Goal: Information Seeking & Learning: Learn about a topic

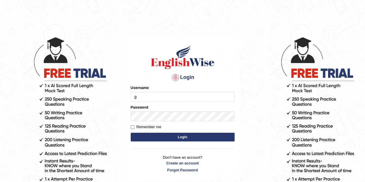
type input "Gabriel_05"
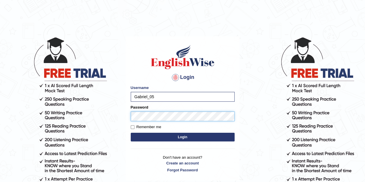
click at [131, 133] on button "Login" at bounding box center [183, 137] width 104 height 9
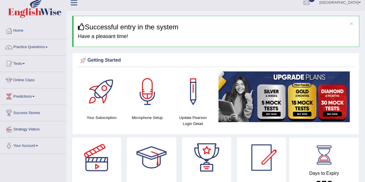
scroll to position [5, 0]
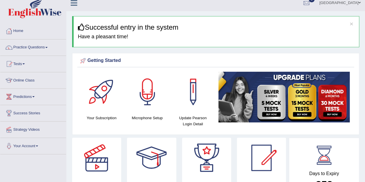
click at [27, 78] on link "Online Class" at bounding box center [33, 79] width 66 height 14
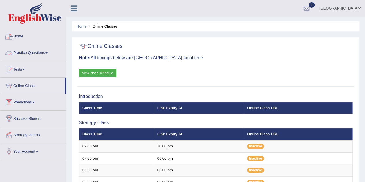
click at [27, 53] on link "Practice Questions" at bounding box center [33, 52] width 66 height 14
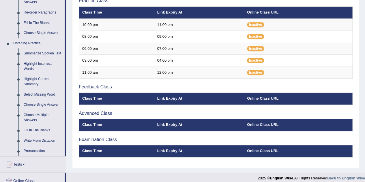
scroll to position [213, 0]
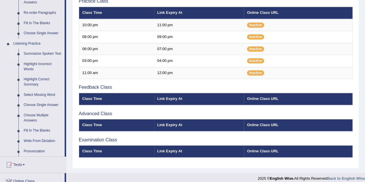
click at [45, 51] on link "Summarize Spoken Text" at bounding box center [43, 54] width 44 height 10
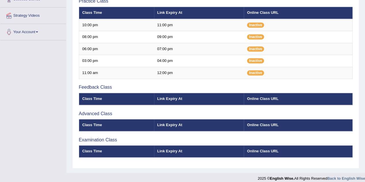
scroll to position [106, 0]
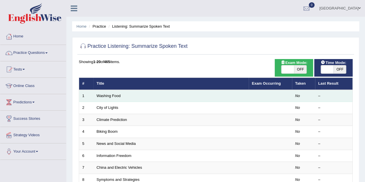
click at [263, 98] on td at bounding box center [270, 96] width 43 height 12
click at [100, 95] on link "Washing Food" at bounding box center [109, 96] width 24 height 4
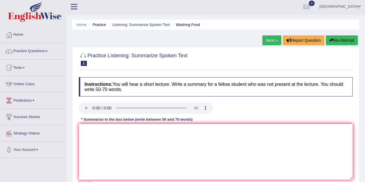
scroll to position [1, 0]
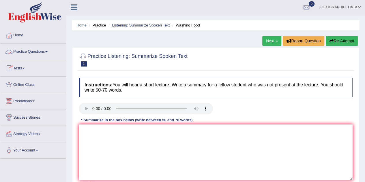
click at [35, 50] on link "Practice Questions" at bounding box center [33, 51] width 66 height 14
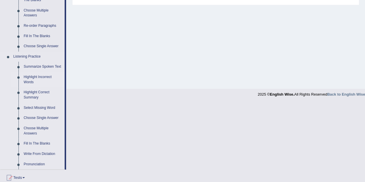
scroll to position [201, 0]
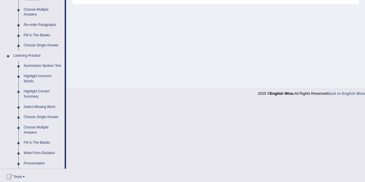
click at [40, 67] on link "Summarize Spoken Text" at bounding box center [43, 66] width 44 height 10
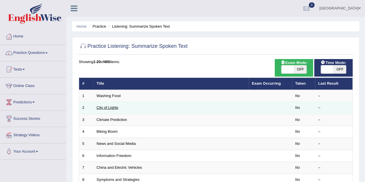
click at [103, 107] on link "City of Lights" at bounding box center [108, 108] width 22 height 4
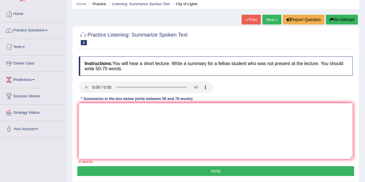
scroll to position [24, 0]
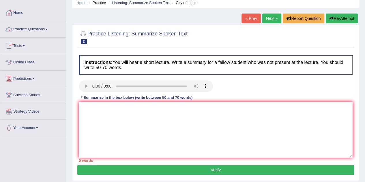
click at [28, 29] on link "Practice Questions" at bounding box center [33, 28] width 66 height 14
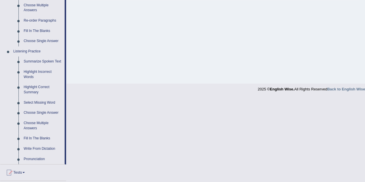
scroll to position [217, 0]
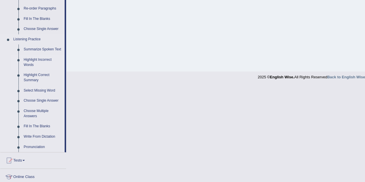
click at [38, 63] on link "Highlight Incorrect Words" at bounding box center [43, 62] width 44 height 15
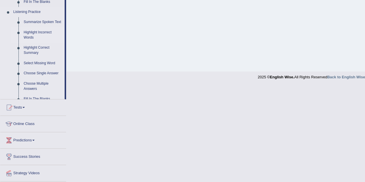
scroll to position [121, 0]
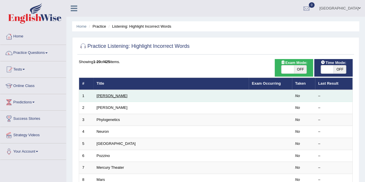
click at [97, 97] on link "[PERSON_NAME]" at bounding box center [112, 96] width 31 height 4
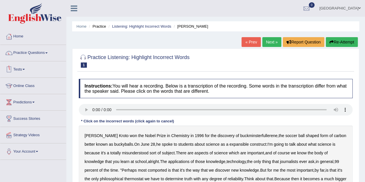
click at [20, 68] on link "Tests" at bounding box center [33, 68] width 66 height 14
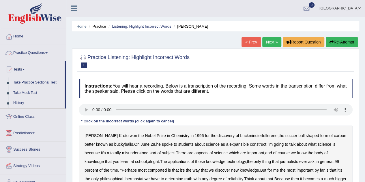
click at [25, 54] on link "Practice Questions" at bounding box center [33, 52] width 66 height 14
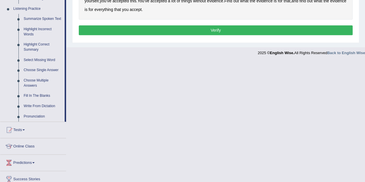
scroll to position [247, 0]
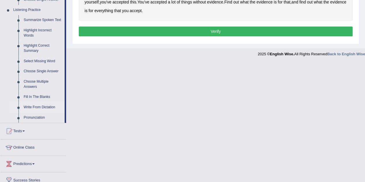
click at [34, 106] on link "Write From Dictation" at bounding box center [43, 107] width 44 height 10
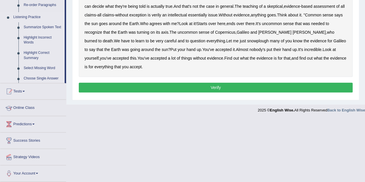
scroll to position [98, 0]
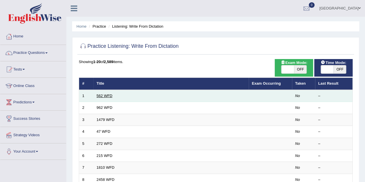
click at [109, 96] on link "562 WFD" at bounding box center [105, 96] width 16 height 4
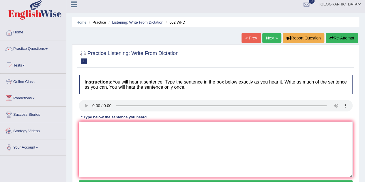
scroll to position [2, 0]
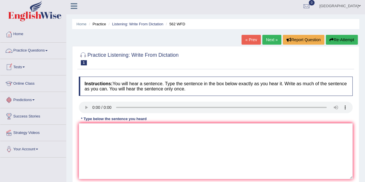
click at [20, 54] on link "Practice Questions" at bounding box center [33, 50] width 66 height 14
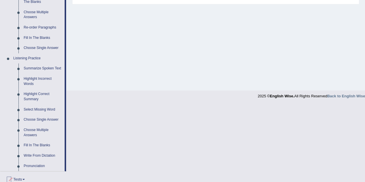
scroll to position [200, 0]
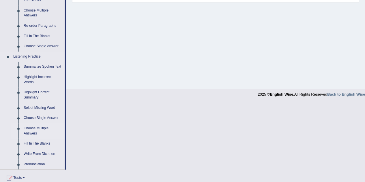
click at [29, 133] on link "Choose Multiple Answers" at bounding box center [43, 131] width 44 height 15
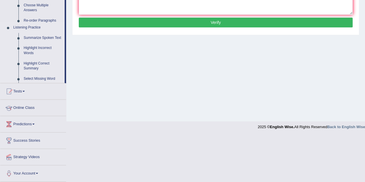
scroll to position [121, 0]
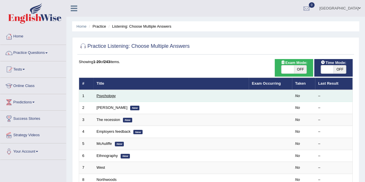
click at [98, 97] on link "Psychology" at bounding box center [106, 96] width 19 height 4
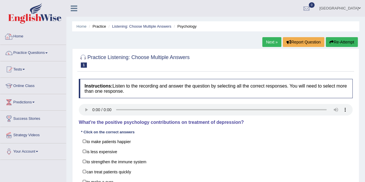
click at [17, 37] on link "Home" at bounding box center [33, 36] width 66 height 14
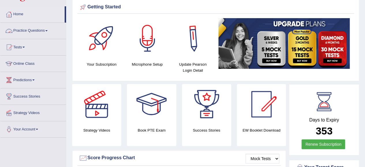
scroll to position [23, 0]
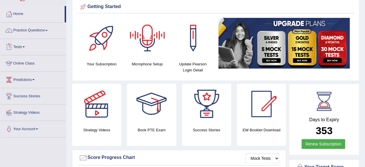
click at [26, 34] on link "Practice Questions" at bounding box center [33, 30] width 66 height 14
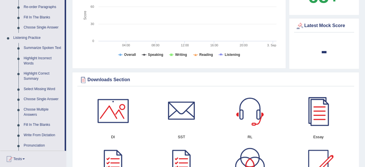
scroll to position [219, 0]
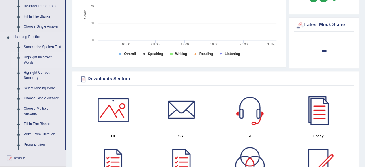
click at [33, 59] on link "Highlight Incorrect Words" at bounding box center [43, 60] width 44 height 15
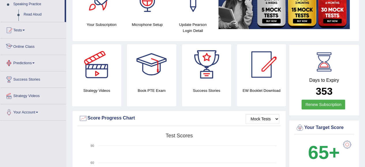
scroll to position [165, 0]
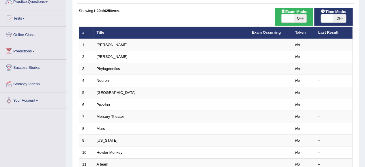
scroll to position [53, 0]
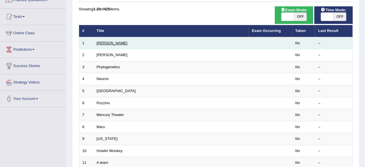
click at [101, 44] on link "Harold" at bounding box center [112, 43] width 31 height 4
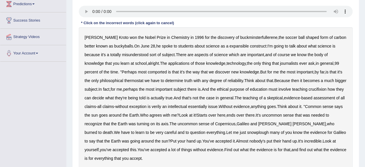
scroll to position [103, 0]
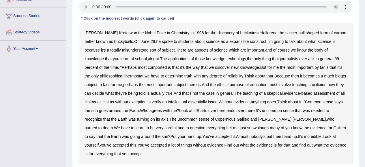
click at [229, 40] on b "expansible" at bounding box center [238, 41] width 19 height 5
click at [176, 51] on b "There" at bounding box center [181, 50] width 11 height 5
drag, startPoint x: 163, startPoint y: 51, endPoint x: 207, endPoint y: 51, distance: 44.5
click at [207, 51] on div "Harold Kroto won the Nobel Prize in Chemistry in 1996 for the discovery of buck…" at bounding box center [216, 93] width 274 height 141
click at [124, 75] on b "thermostat" at bounding box center [133, 76] width 19 height 5
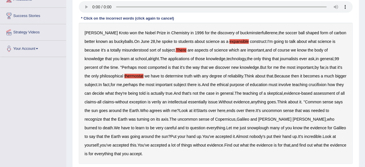
click at [317, 85] on b "crucifixion" at bounding box center [318, 85] width 18 height 5
click at [161, 102] on b "verily" at bounding box center [157, 102] width 10 height 5
drag, startPoint x: 212, startPoint y: 102, endPoint x: 259, endPoint y: 102, distance: 47.1
click at [259, 102] on div "Harold Kroto won the Nobel Prize in Chemistry in 1996 for the discovery of buck…" at bounding box center [216, 93] width 274 height 141
click at [157, 119] on b "its" at bounding box center [158, 119] width 4 height 5
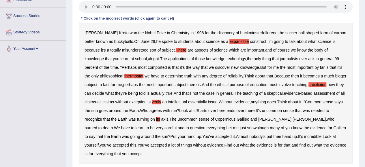
click at [222, 119] on b "Copernicus" at bounding box center [225, 119] width 20 height 5
click at [247, 129] on b "snowplough" at bounding box center [258, 128] width 22 height 5
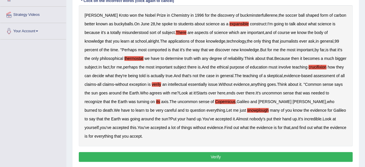
scroll to position [123, 0]
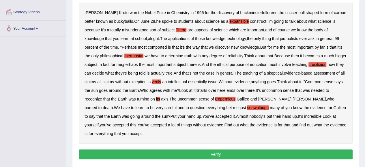
click at [205, 82] on b "essentially" at bounding box center [197, 82] width 19 height 5
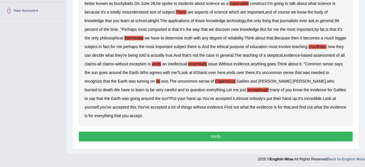
scroll to position [141, 0]
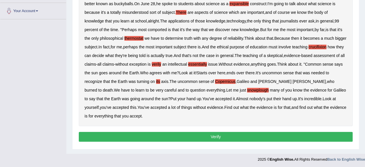
click at [255, 134] on button "Verify" at bounding box center [216, 137] width 274 height 10
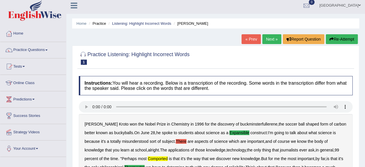
scroll to position [2, 0]
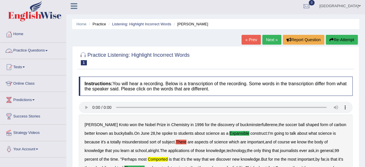
click at [23, 50] on link "Practice Questions" at bounding box center [33, 50] width 66 height 14
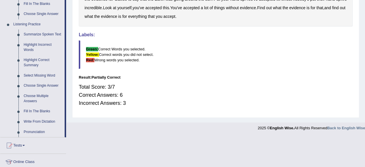
scroll to position [232, 0]
click at [40, 112] on link "Fill In The Blanks" at bounding box center [43, 111] width 44 height 10
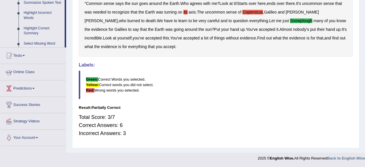
scroll to position [201, 0]
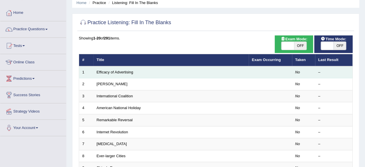
scroll to position [24, 0]
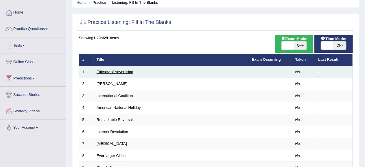
click at [117, 72] on link "Efficacy of Advertising" at bounding box center [115, 72] width 37 height 4
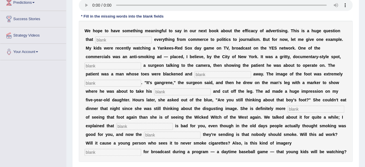
scroll to position [100, 0]
click at [125, 41] on input "text" at bounding box center [123, 40] width 57 height 7
type input "impact"
click at [99, 66] on input "text" at bounding box center [113, 66] width 57 height 7
type input "featuring"
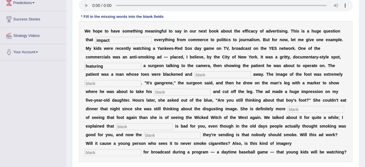
click at [214, 74] on input "text" at bounding box center [223, 75] width 57 height 7
type input "running"
click at [111, 84] on input "text" at bounding box center [113, 83] width 57 height 7
type input "disgusting"
click at [163, 93] on input "text" at bounding box center [182, 92] width 57 height 7
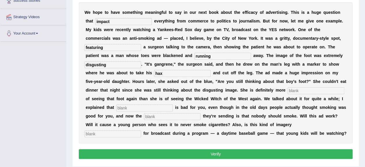
scroll to position [119, 0]
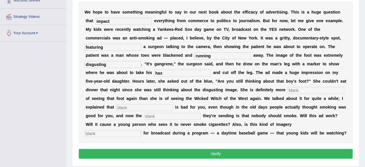
type input "hax"
click at [299, 90] on input "text" at bounding box center [316, 90] width 57 height 7
type input "scared"
click at [157, 107] on input "text" at bounding box center [144, 107] width 57 height 7
type input "smoking"
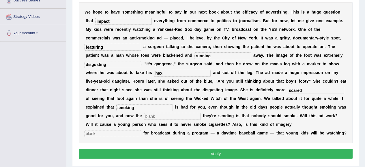
click at [163, 115] on input "text" at bounding box center [172, 116] width 57 height 7
type input "meesage"
click at [141, 130] on input "text" at bounding box center [113, 133] width 57 height 7
type input "appropriate"
click at [152, 116] on input "meesage" at bounding box center [172, 116] width 57 height 7
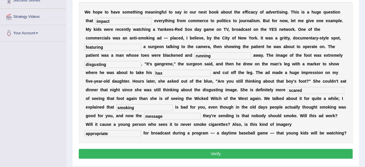
type input "message"
click at [307, 152] on button "Verify" at bounding box center [216, 154] width 274 height 10
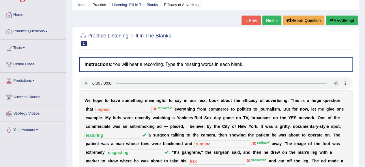
scroll to position [21, 0]
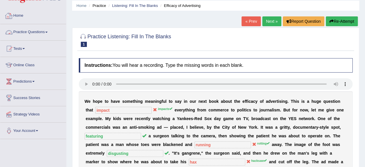
click at [21, 34] on link "Practice Questions" at bounding box center [33, 31] width 66 height 14
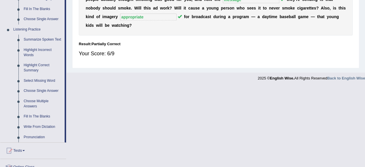
scroll to position [226, 0]
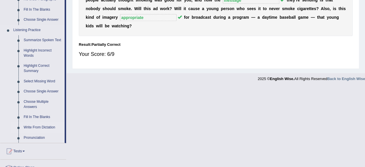
click at [36, 127] on link "Write From Dictation" at bounding box center [43, 128] width 44 height 10
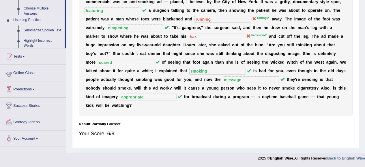
scroll to position [146, 0]
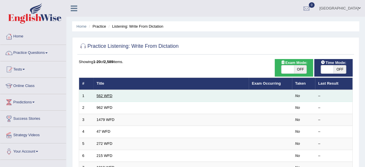
click at [106, 96] on link "562 WFD" at bounding box center [105, 96] width 16 height 4
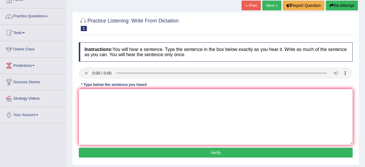
scroll to position [37, 0]
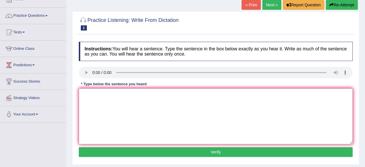
click at [92, 92] on textarea at bounding box center [216, 117] width 274 height 56
click at [90, 94] on textarea at bounding box center [216, 117] width 274 height 56
type textarea "The gap between the rich and the poor does not decrease."
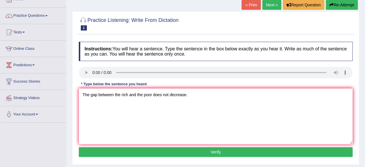
click at [209, 150] on button "Verify" at bounding box center [216, 152] width 274 height 10
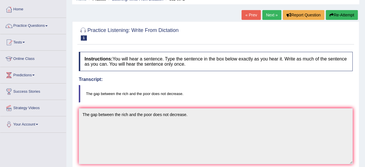
scroll to position [29, 0]
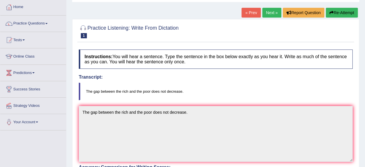
click at [267, 15] on link "Next »" at bounding box center [271, 13] width 19 height 10
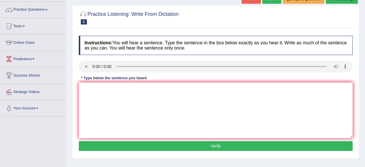
scroll to position [59, 0]
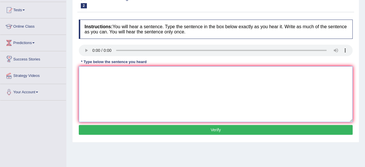
click at [91, 71] on textarea at bounding box center [216, 94] width 274 height 56
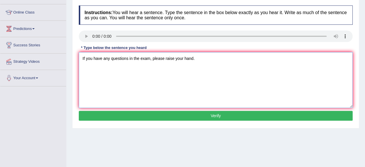
scroll to position [73, 0]
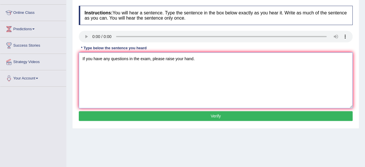
type textarea "If you have any questions in the exam, please raise your hand."
click at [290, 117] on button "Verify" at bounding box center [216, 116] width 274 height 10
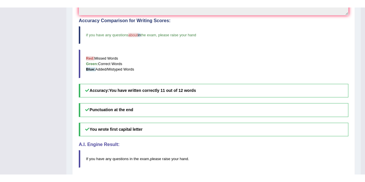
scroll to position [184, 0]
